Goal: Task Accomplishment & Management: Use online tool/utility

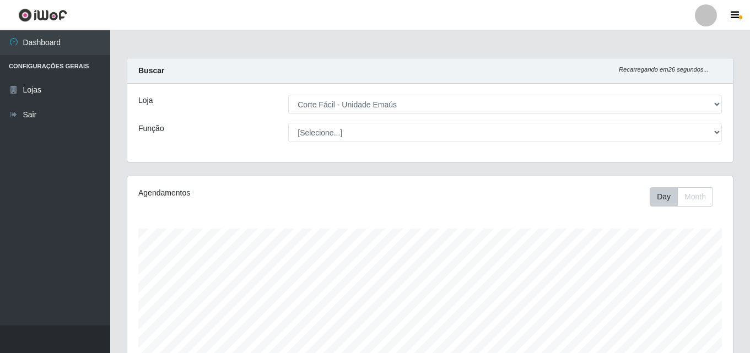
select select "201"
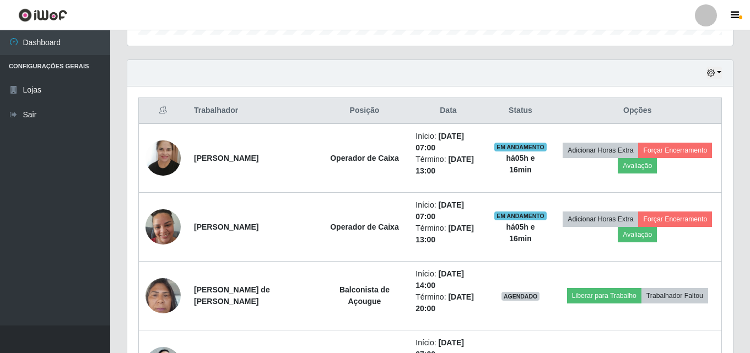
scroll to position [348, 0]
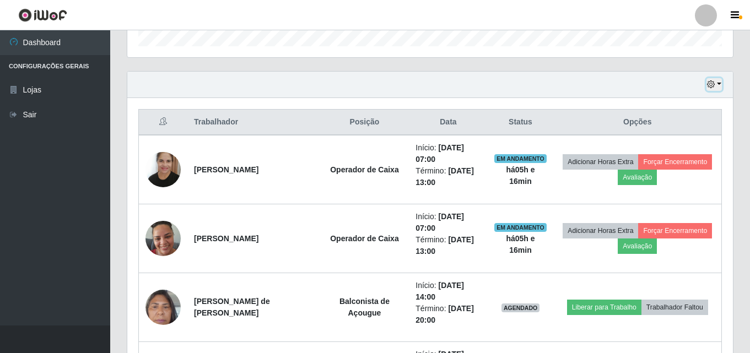
click at [721, 80] on button "button" at bounding box center [714, 84] width 15 height 13
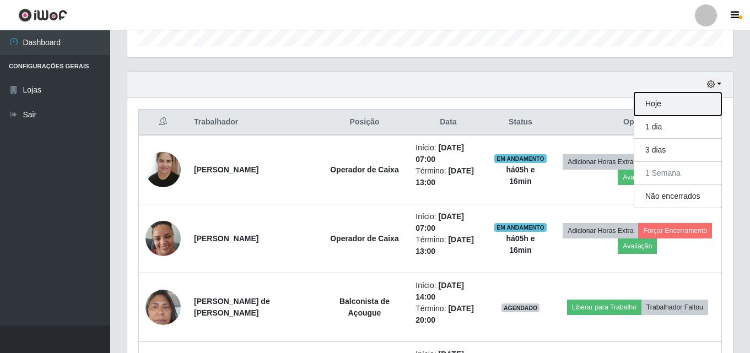
click at [685, 98] on button "Hoje" at bounding box center [678, 104] width 87 height 23
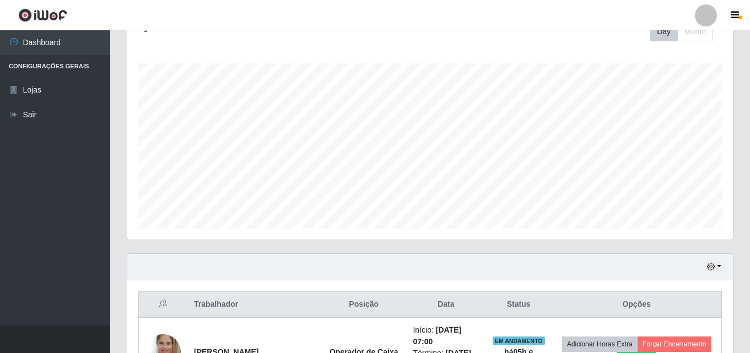
scroll to position [276, 0]
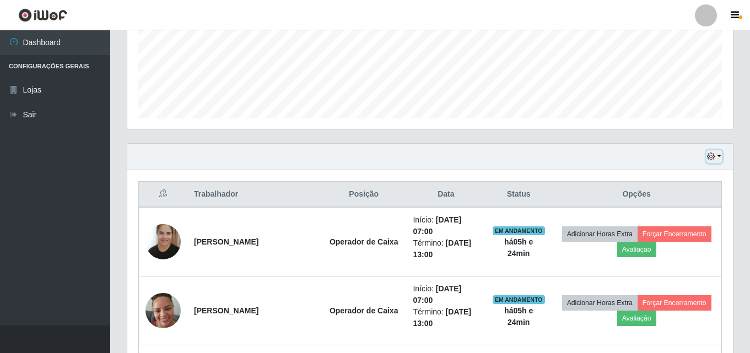
click at [718, 152] on button "button" at bounding box center [714, 157] width 15 height 13
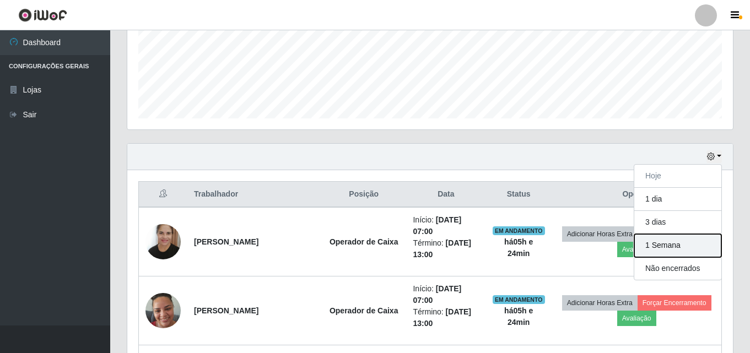
click at [674, 250] on button "1 Semana" at bounding box center [678, 245] width 87 height 23
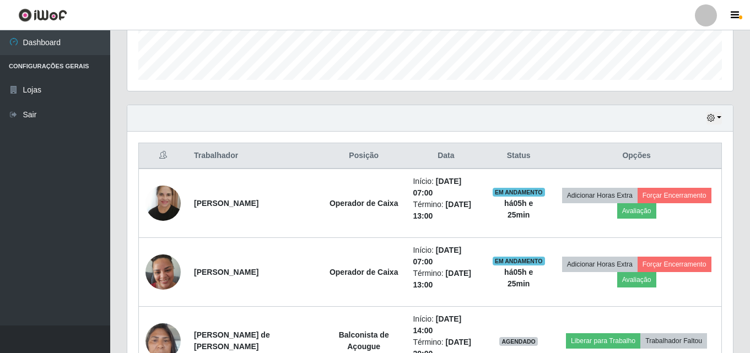
scroll to position [224, 0]
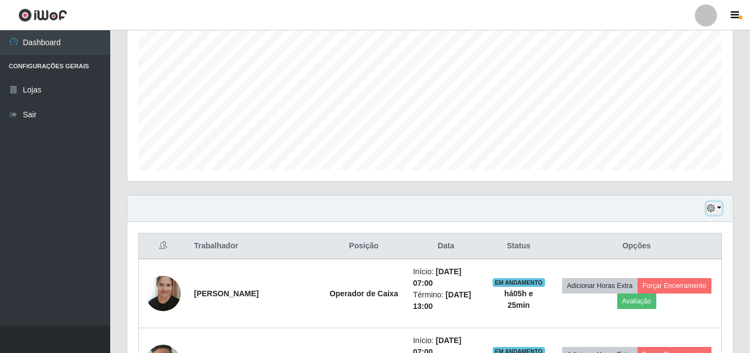
click at [711, 209] on icon "button" at bounding box center [711, 209] width 8 height 8
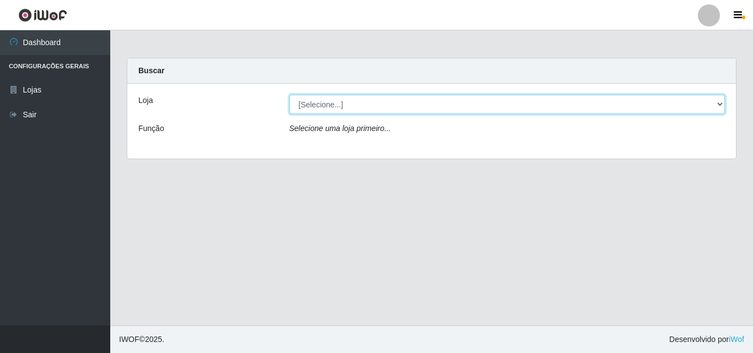
click at [719, 101] on select "[Selecione...] Corte Fácil - Unidade Emaús" at bounding box center [507, 104] width 436 height 19
select select "201"
click at [289, 95] on select "[Selecione...] Corte Fácil - Unidade Emaús" at bounding box center [507, 104] width 436 height 19
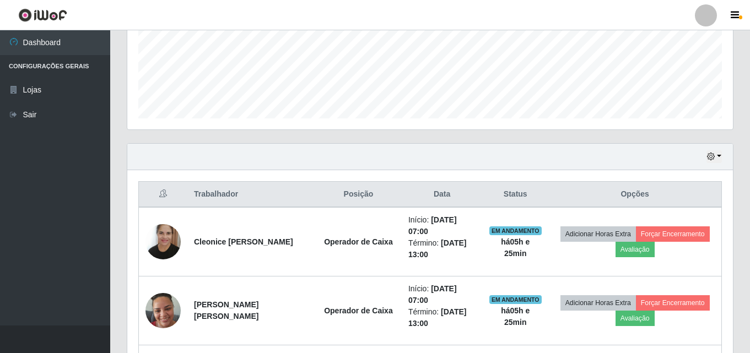
scroll to position [386, 0]
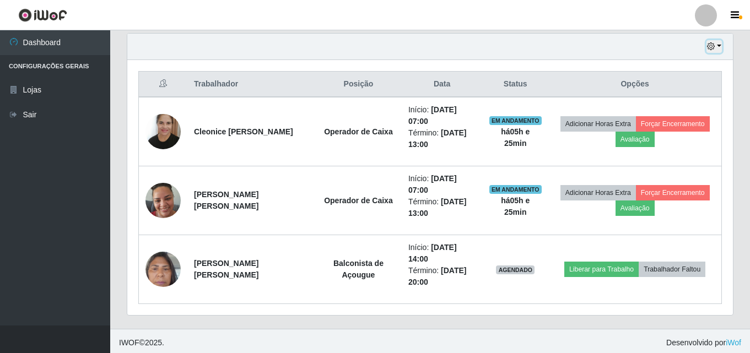
click at [714, 49] on icon "button" at bounding box center [711, 46] width 8 height 8
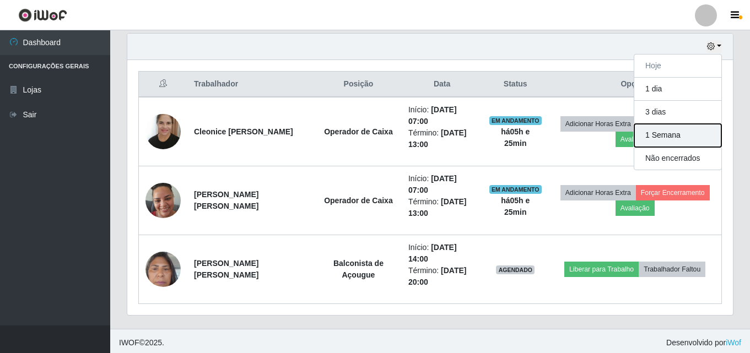
click at [697, 132] on button "1 Semana" at bounding box center [678, 135] width 87 height 23
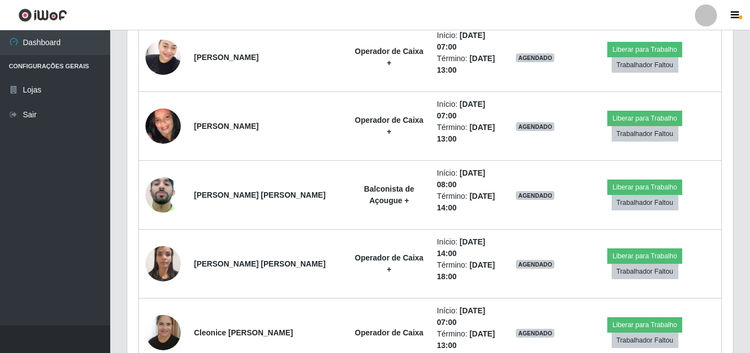
scroll to position [1599, 0]
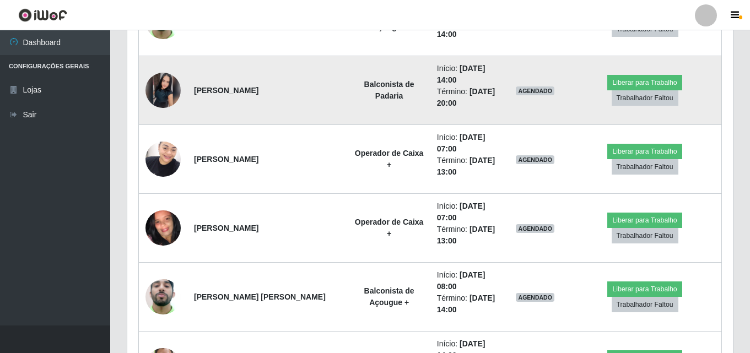
click at [184, 84] on td at bounding box center [163, 90] width 49 height 69
click at [176, 87] on img at bounding box center [163, 90] width 35 height 35
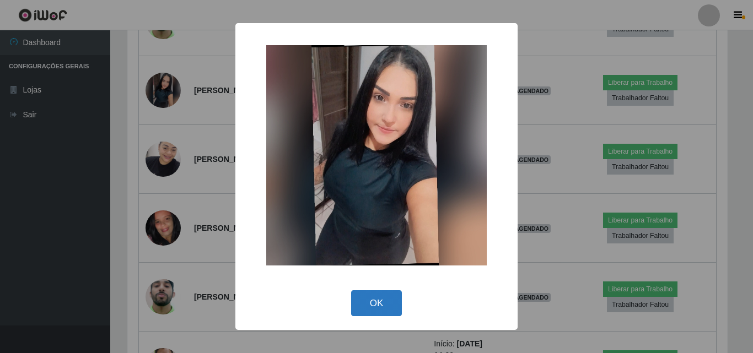
click at [379, 315] on button "OK" at bounding box center [376, 304] width 51 height 26
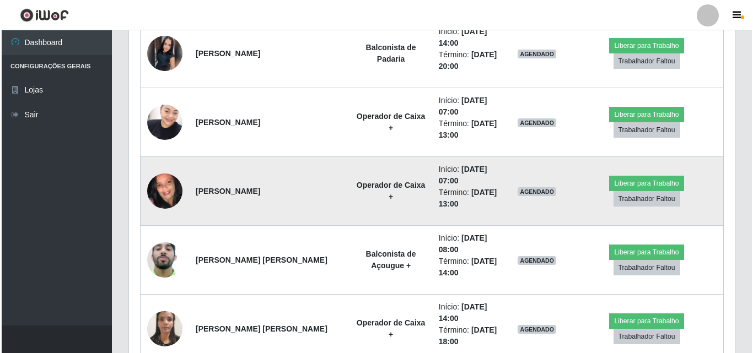
scroll to position [1654, 0]
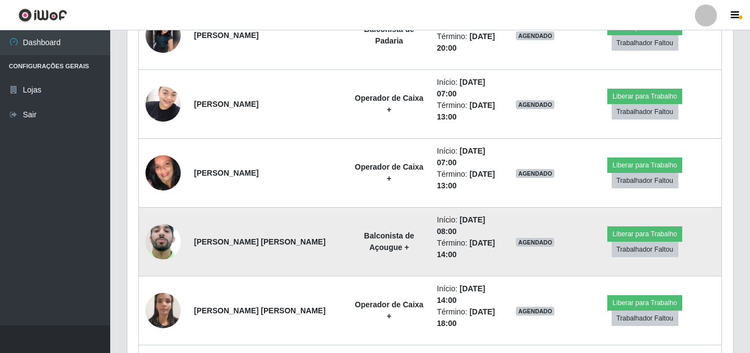
click at [159, 235] on img at bounding box center [163, 242] width 35 height 77
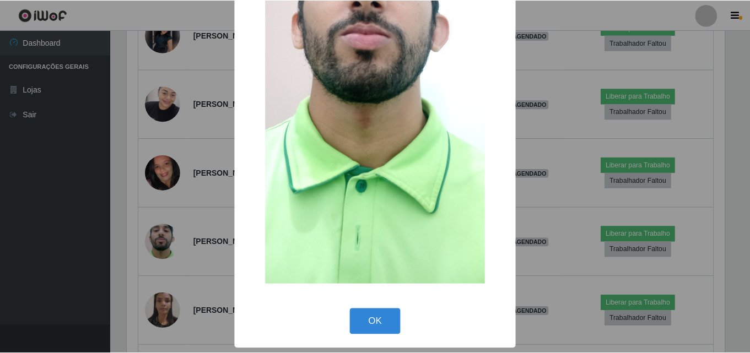
scroll to position [221, 0]
click at [357, 316] on button "OK" at bounding box center [376, 322] width 51 height 26
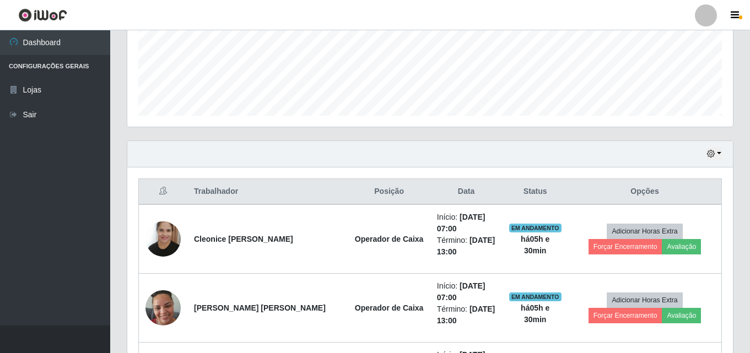
scroll to position [276, 0]
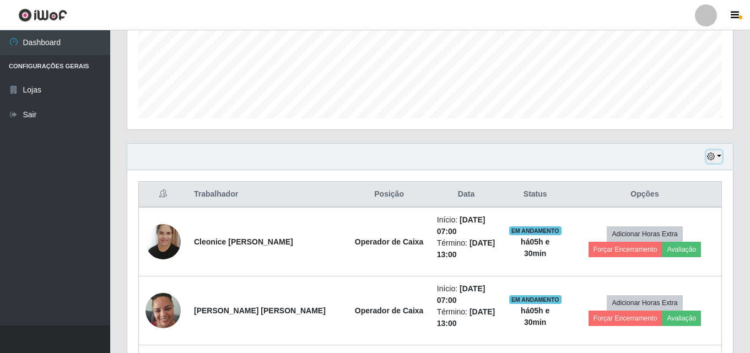
click at [716, 153] on button "button" at bounding box center [714, 157] width 15 height 13
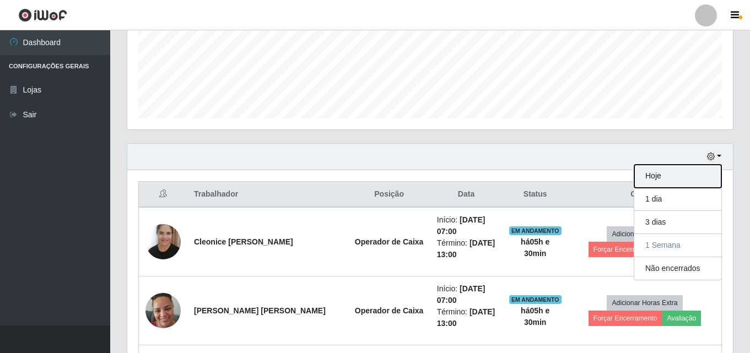
click at [661, 170] on button "Hoje" at bounding box center [678, 176] width 87 height 23
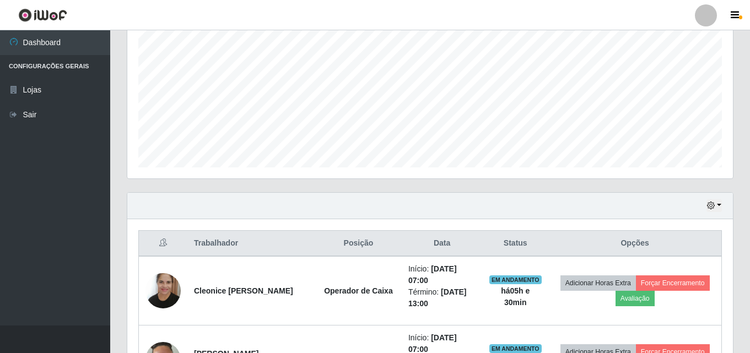
scroll to position [224, 0]
